Goal: Information Seeking & Learning: Check status

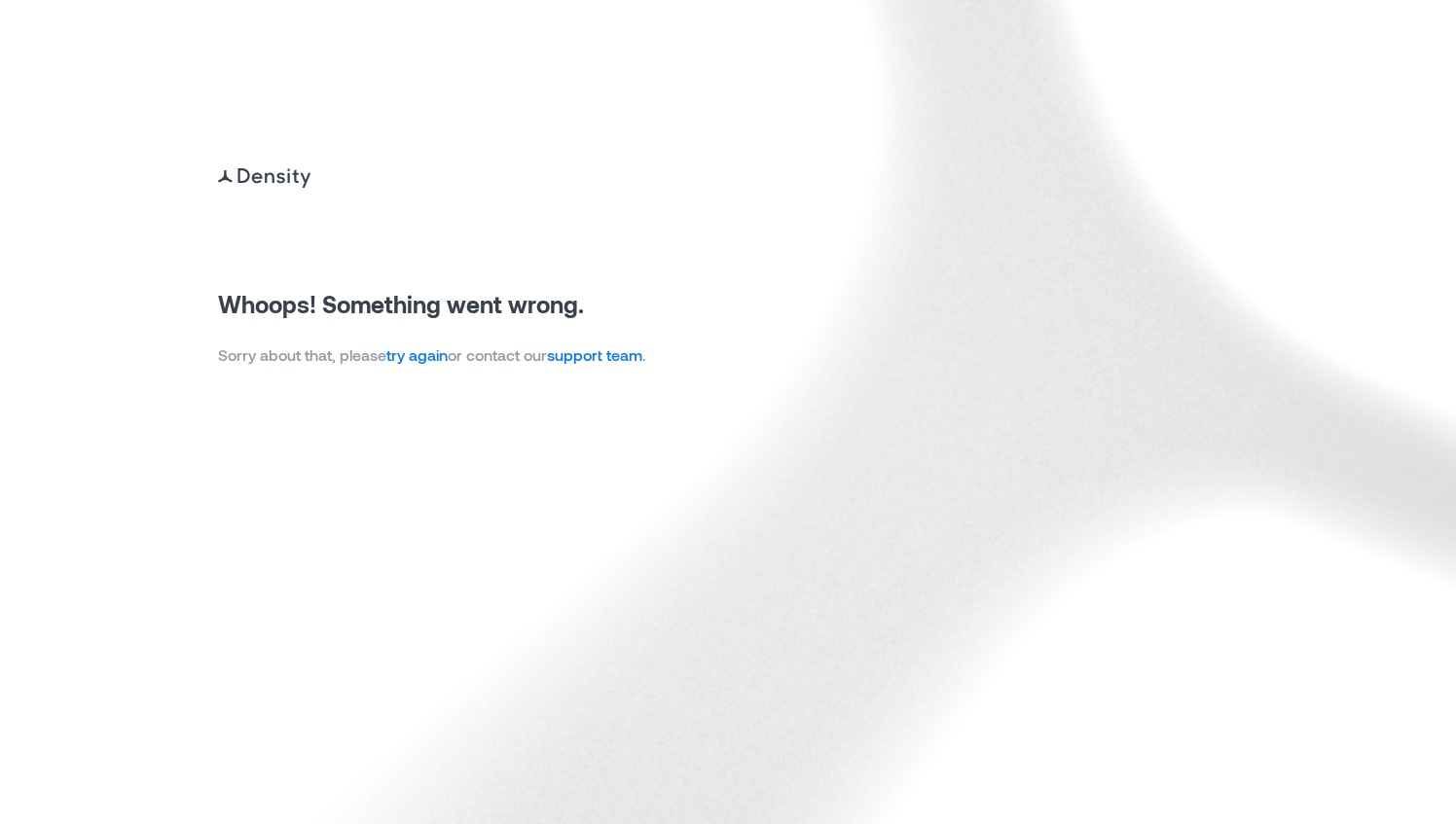
click at [444, 359] on link "try again" at bounding box center [417, 354] width 62 height 19
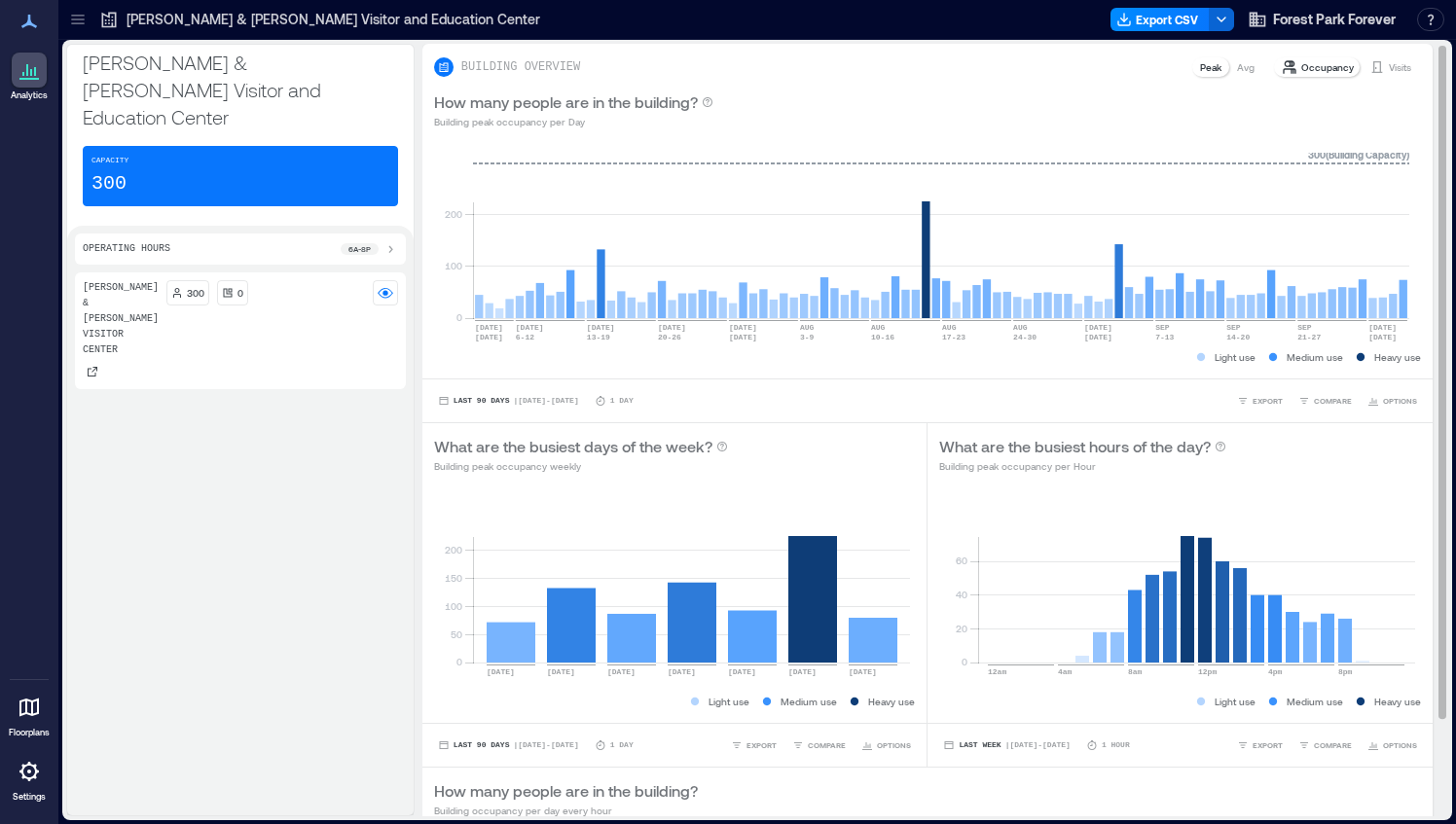
click at [1388, 60] on p "Visits" at bounding box center [1399, 68] width 23 height 16
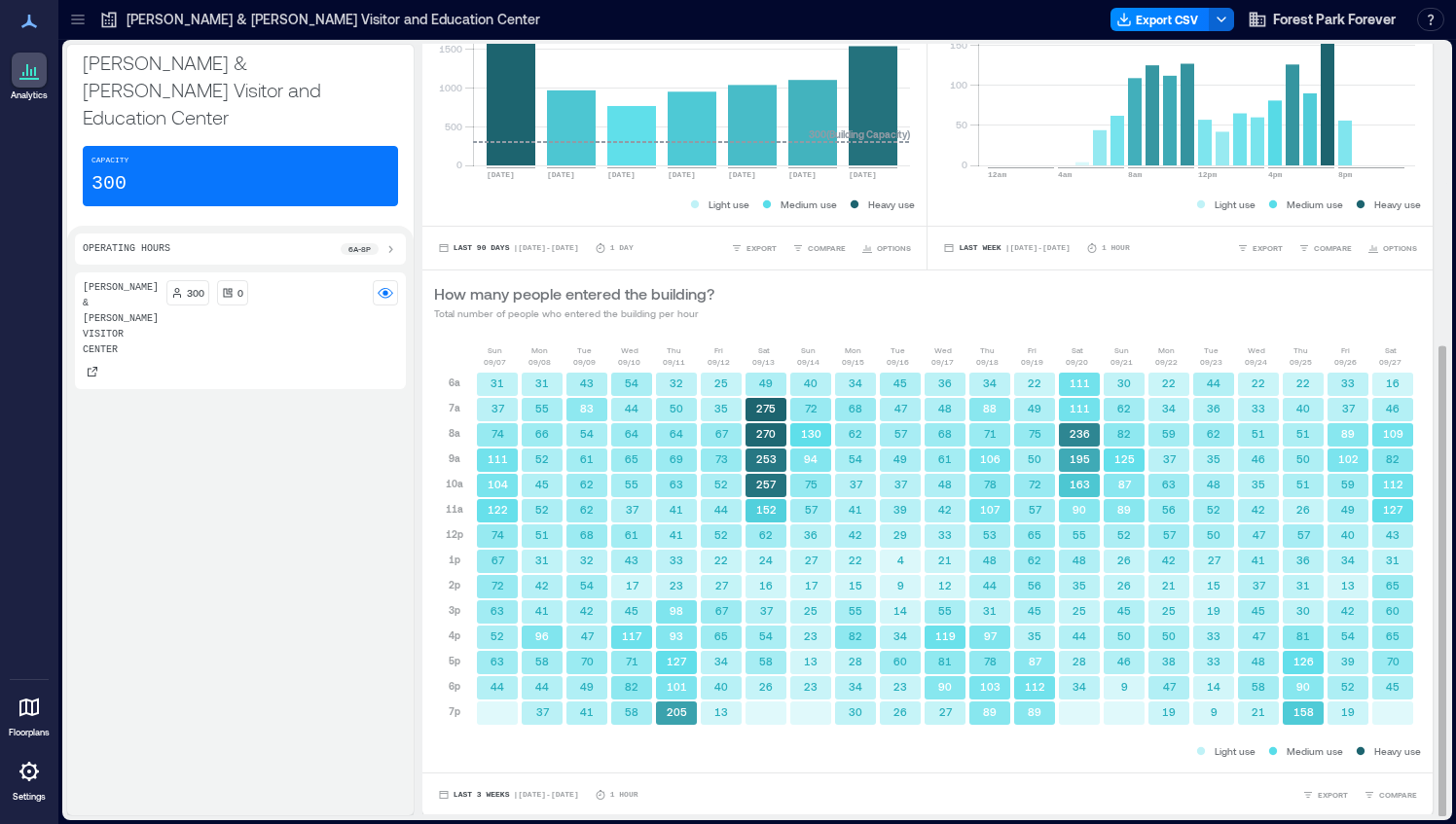
scroll to position [0, 5]
click at [491, 796] on button "Last 3 Weeks | Sep 7 - Sep 27" at bounding box center [508, 795] width 149 height 20
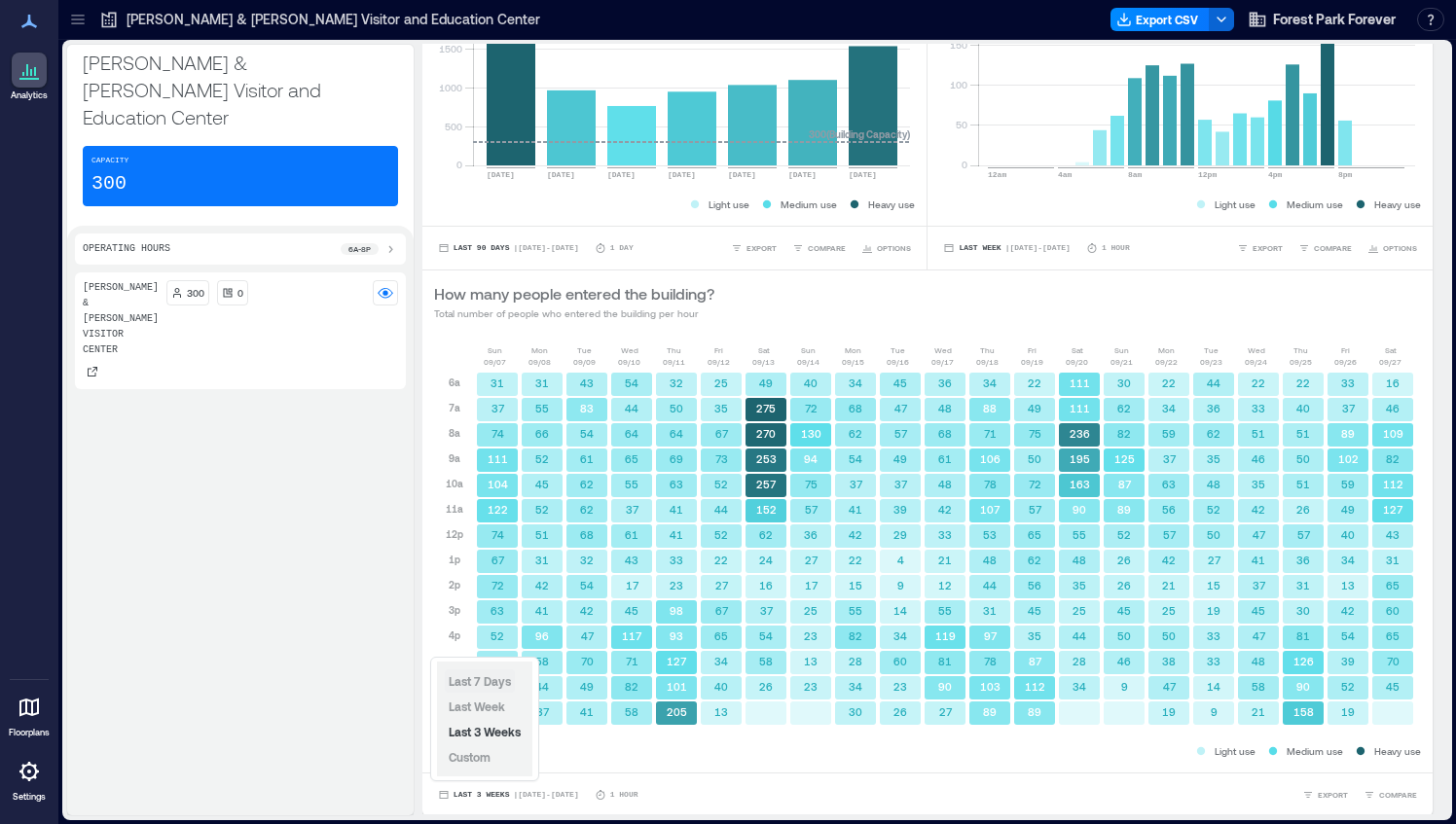
click at [494, 678] on span "Last 7 Days" at bounding box center [479, 681] width 63 height 14
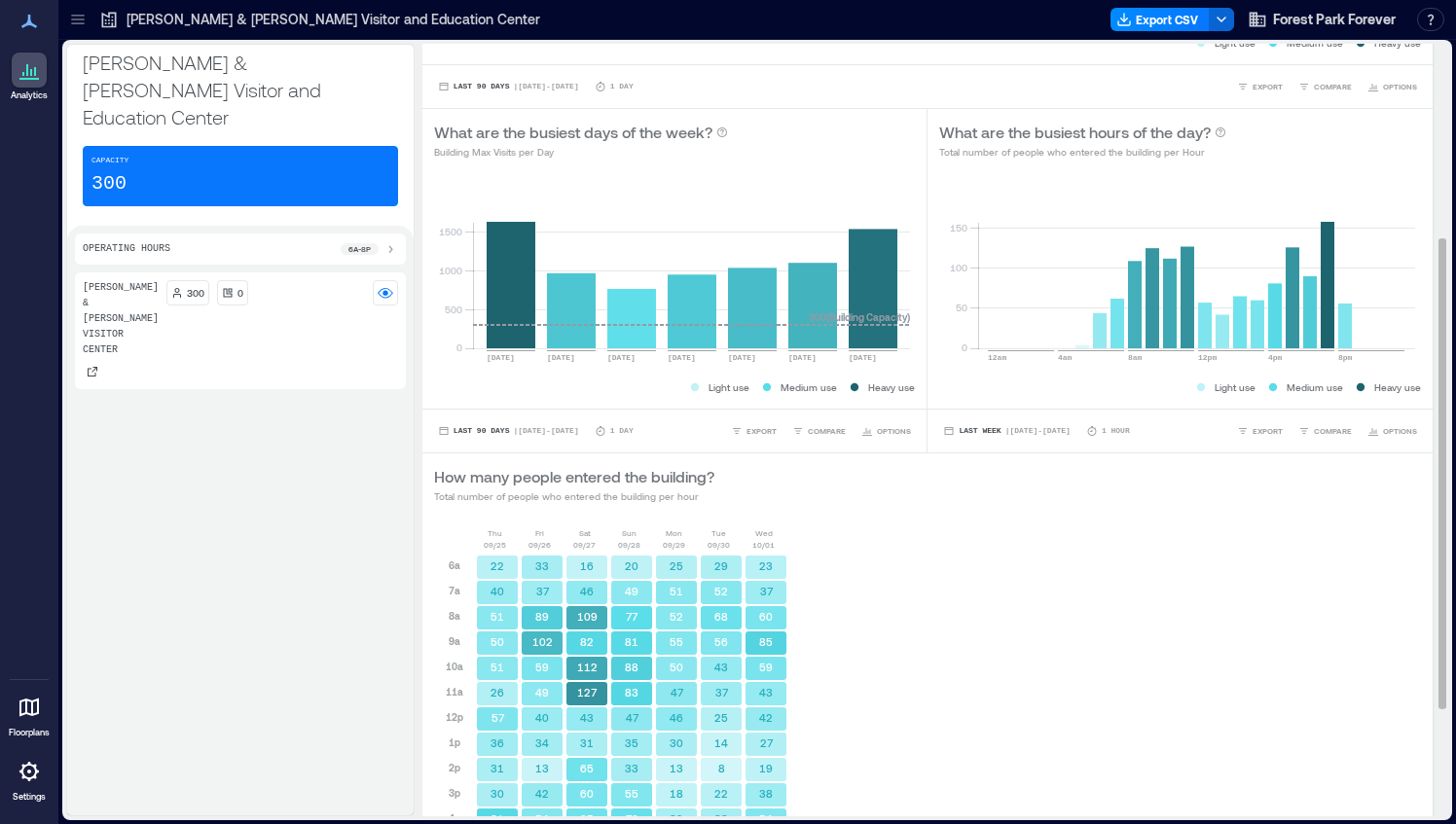
scroll to position [315, 0]
click at [361, 737] on div "Dennis & Judith Jones Visitor Center 300 0" at bounding box center [240, 540] width 331 height 535
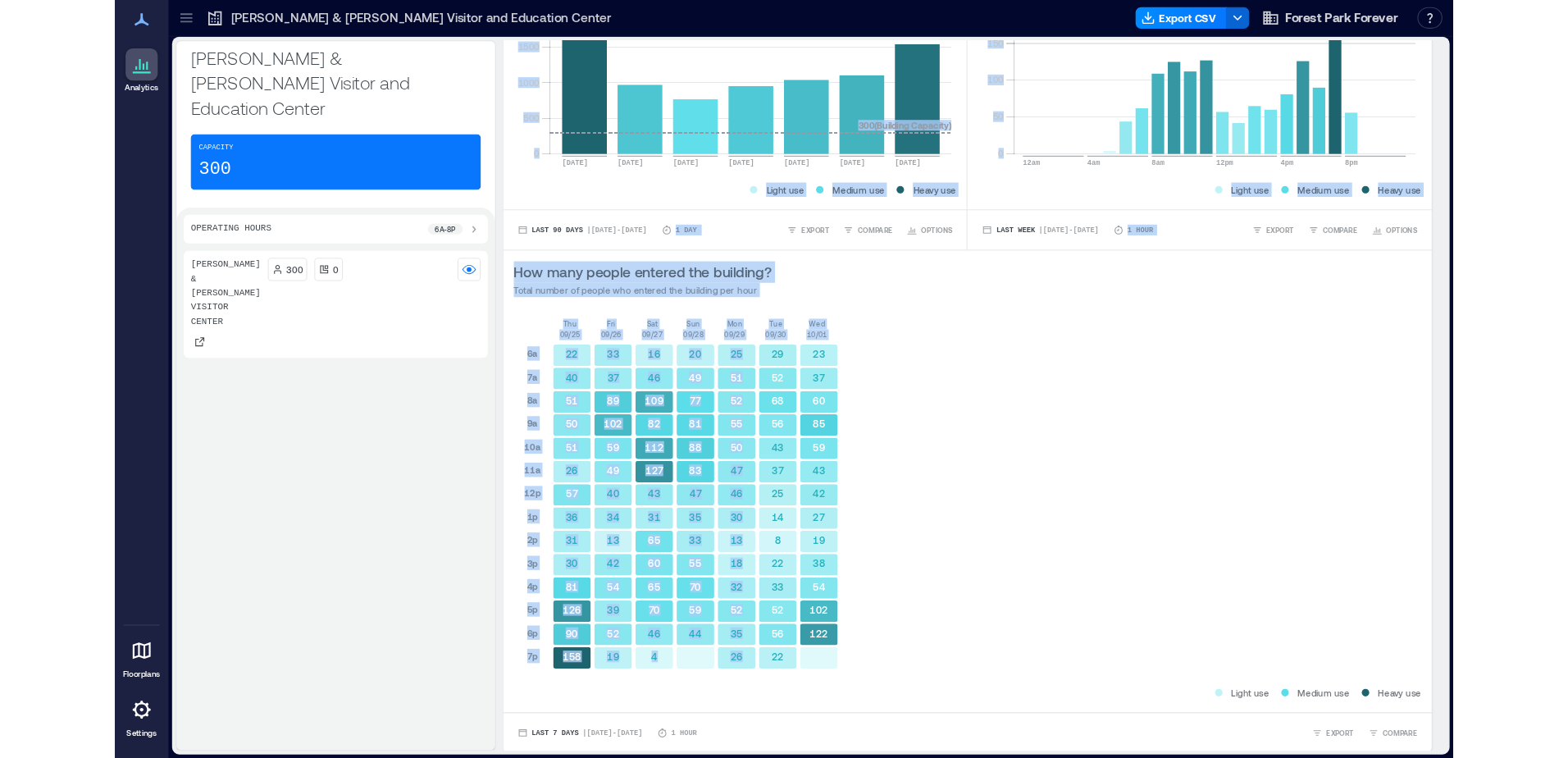
scroll to position [2, 0]
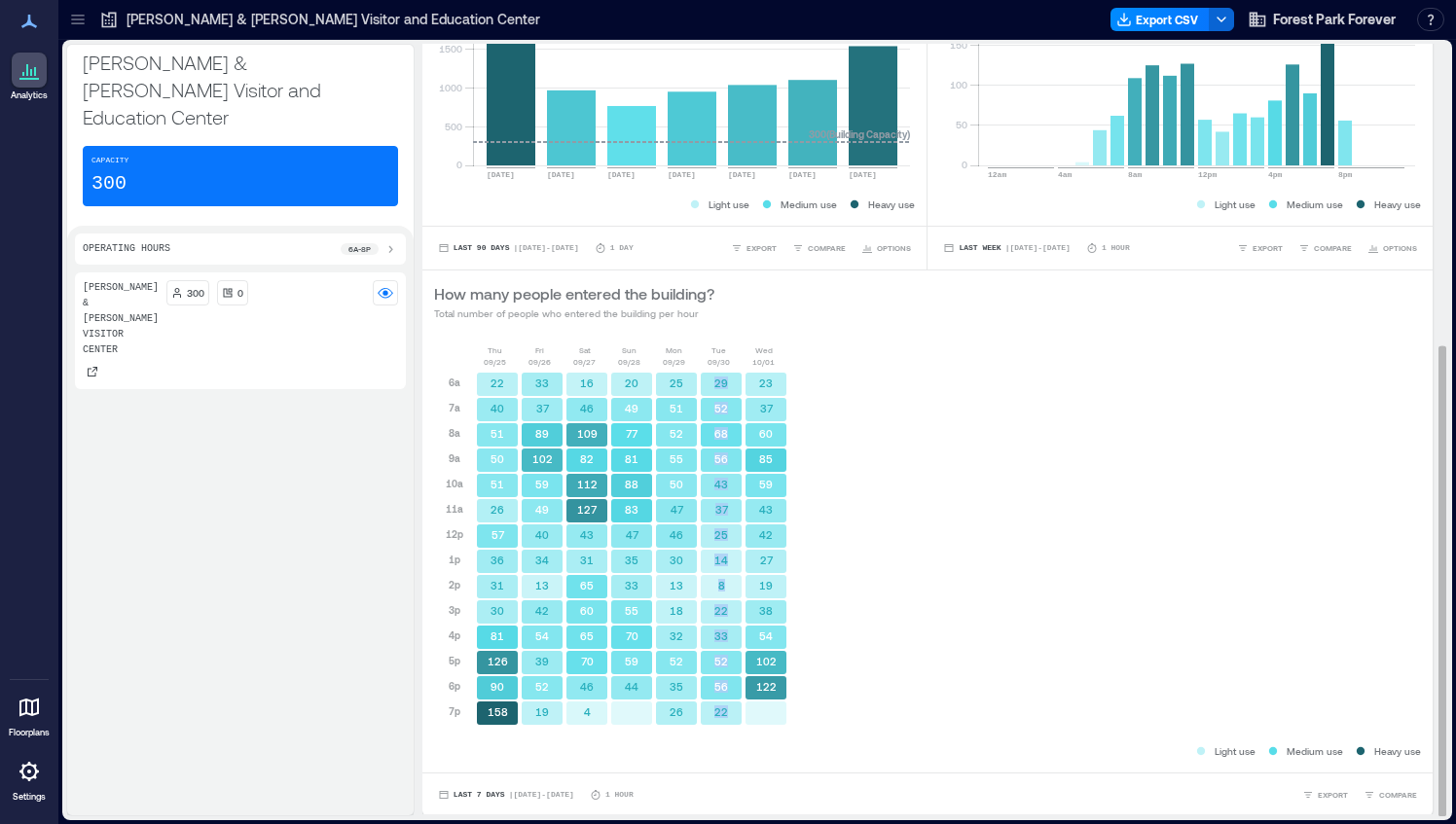
drag, startPoint x: 703, startPoint y: 551, endPoint x: 722, endPoint y: 710, distance: 160.1
click at [722, 710] on div "6a 7a 8a 9a 10a 11a 12p 1p 2p 3p 4p 5p 6p 7p 22 40 51 50 51 26 57 36 31 30 81 1…" at bounding box center [611, 547] width 354 height 358
copy div "29 52 68 56 43 37 25 14 8 22 33 52 56 22"
click at [744, 765] on div "Thu 09/25 Fri 09/26 Sat 09/27 Sun 09/28 Mon 09/29 Tue 09/30 Wed 10/01 6a 7a 8a …" at bounding box center [927, 553] width 1009 height 439
drag, startPoint x: 748, startPoint y: 372, endPoint x: 769, endPoint y: 695, distance: 323.7
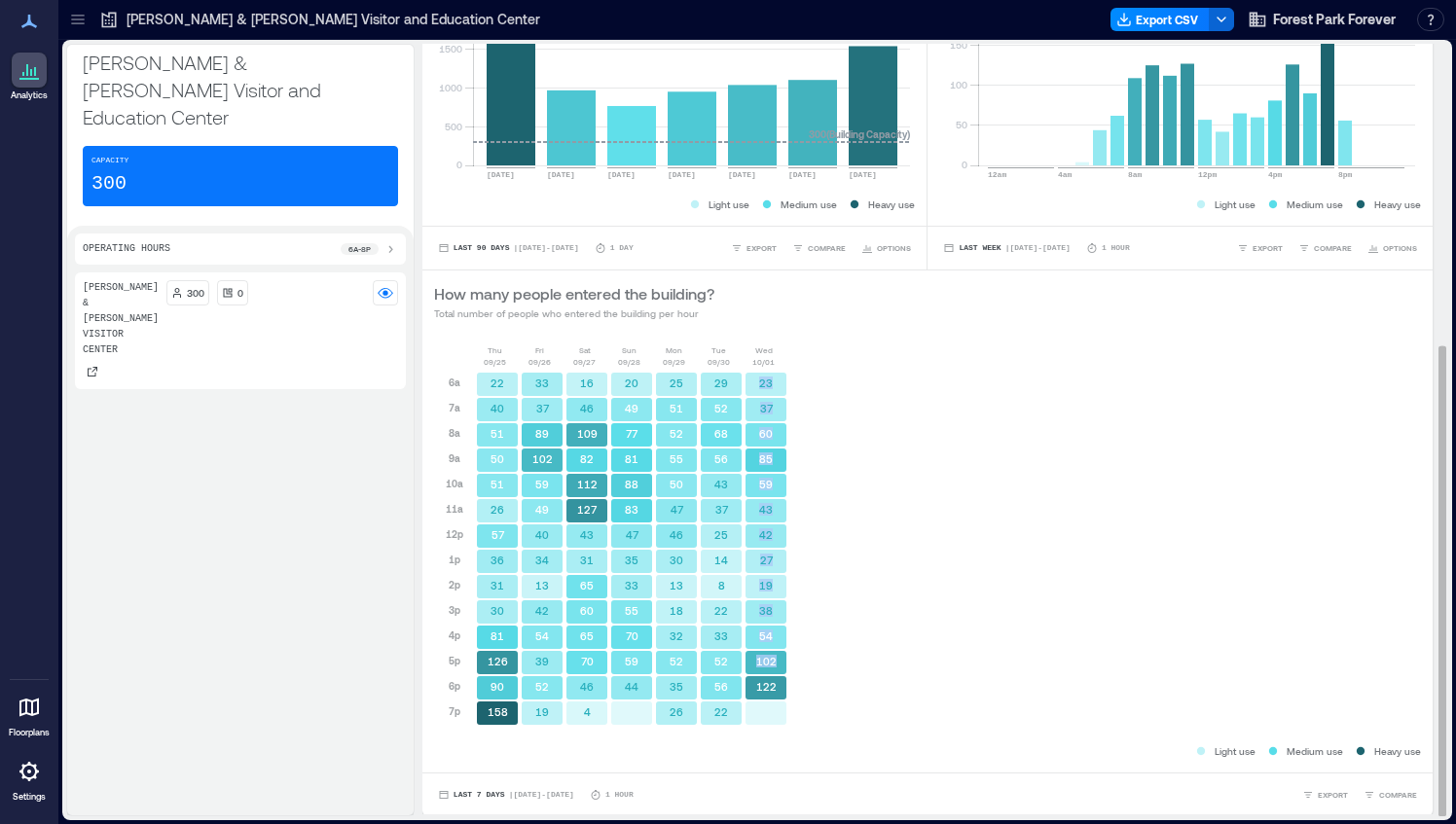
click at [769, 695] on div "23 37 60 85 59 43 42 27 19 38 54 102 122" at bounding box center [765, 549] width 45 height 354
copy div "23 37 60 85 59 43 42 27 19 38 54 102"
click at [838, 741] on div "Light use Medium use Heavy use" at bounding box center [927, 750] width 987 height 20
drag, startPoint x: 751, startPoint y: 384, endPoint x: 770, endPoint y: 689, distance: 305.6
click at [770, 689] on div "23 37 60 85 59 43 42 27 19 38 54 102 122" at bounding box center [765, 549] width 45 height 354
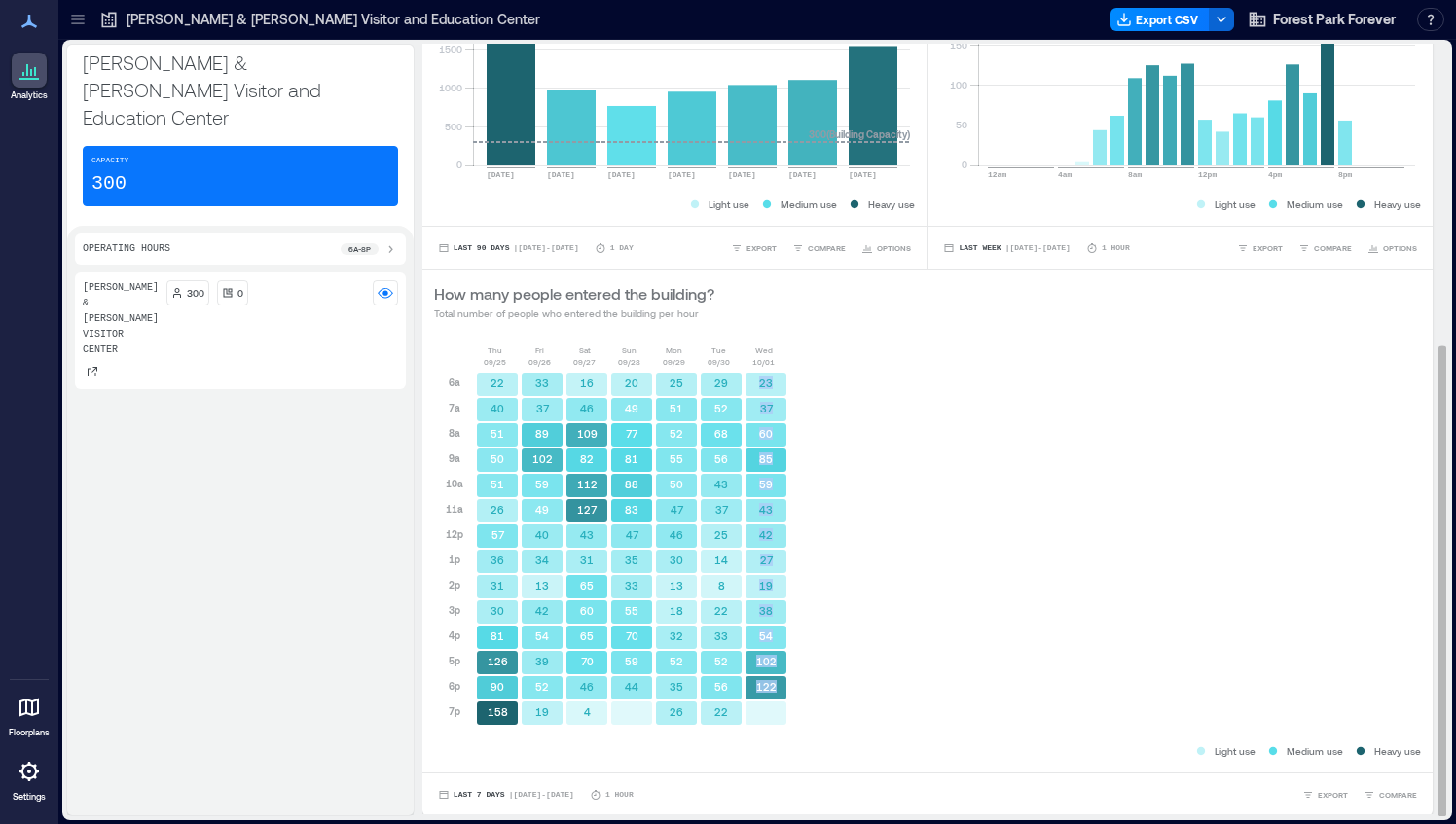
copy div "23 37 60 85 59 43 42 27 19 38 54 102 122"
click at [895, 460] on div "Thu 09/25 Fri 09/26 Sat 09/27 Sun 09/28 Mon 09/29 Tue 09/30 Wed 10/01 6a 7a 8a …" at bounding box center [927, 542] width 987 height 397
drag, startPoint x: 749, startPoint y: 378, endPoint x: 771, endPoint y: 688, distance: 310.8
click at [771, 688] on div "23 37 60 85 59 43 42 27 19 38 54 102 122" at bounding box center [765, 549] width 45 height 354
copy div "23 37 60 85 59 43 42 27 19 38 54 102 122"
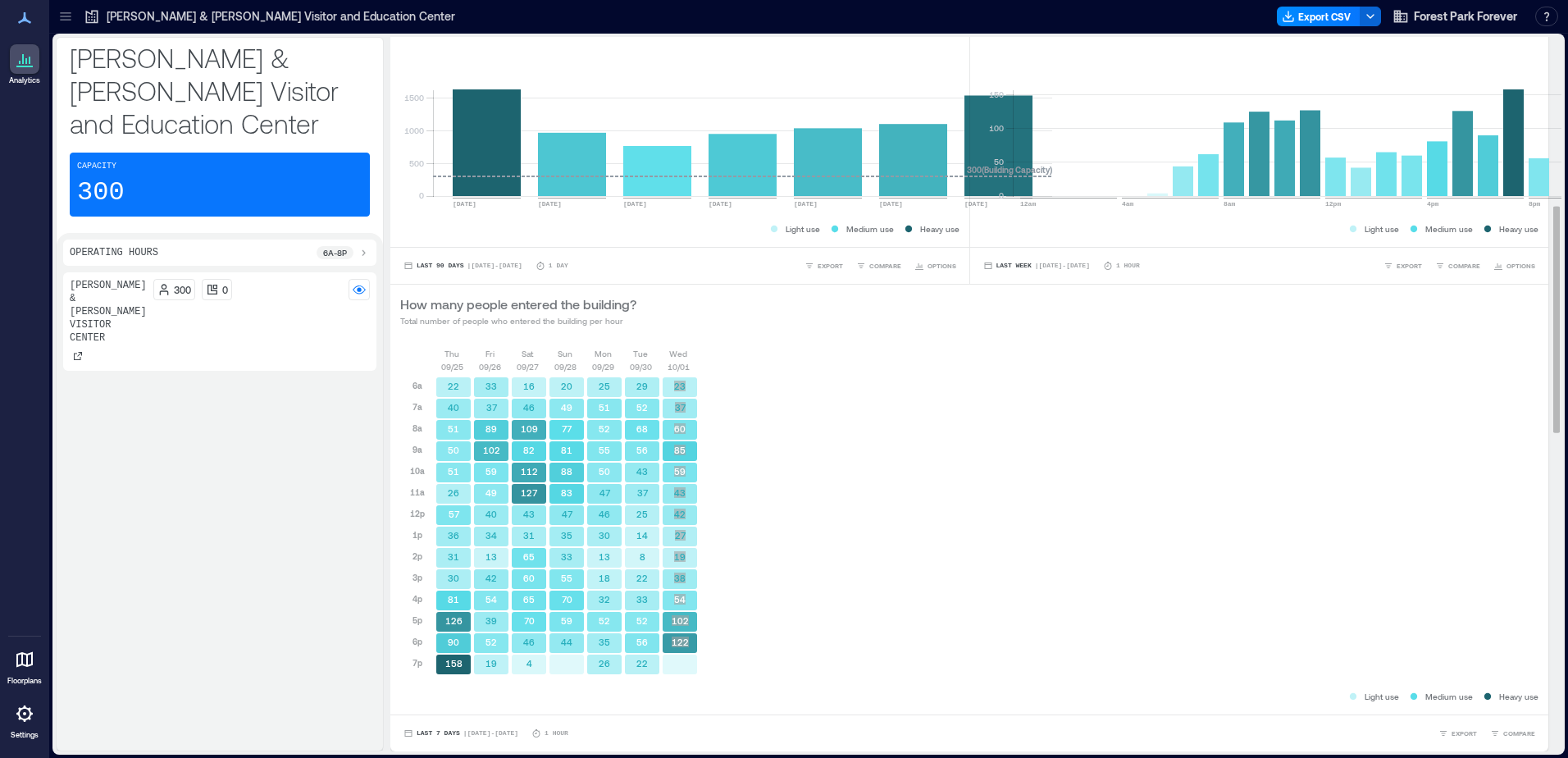
scroll to position [362, 0]
